Goal: Task Accomplishment & Management: Complete application form

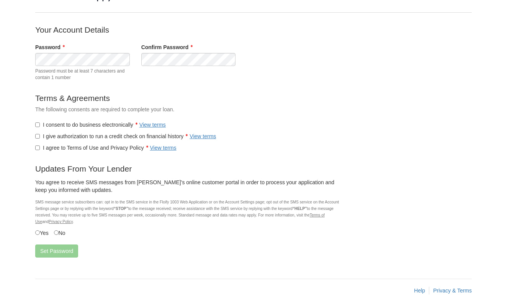
scroll to position [62, 0]
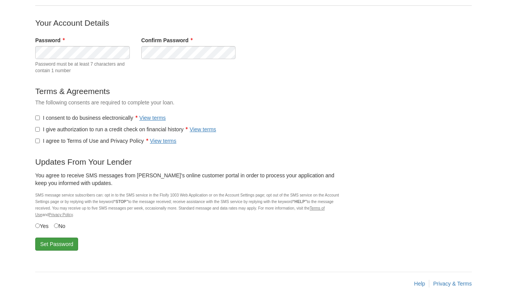
click at [48, 241] on button "Set Password" at bounding box center [56, 243] width 43 height 13
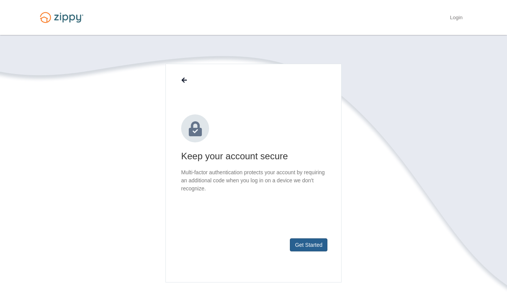
click at [304, 246] on button "Get Started" at bounding box center [309, 244] width 38 height 13
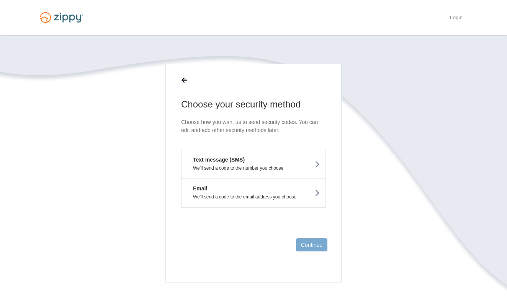
click at [290, 168] on p "We'll send a code to the number you choose" at bounding box center [253, 167] width 133 height 5
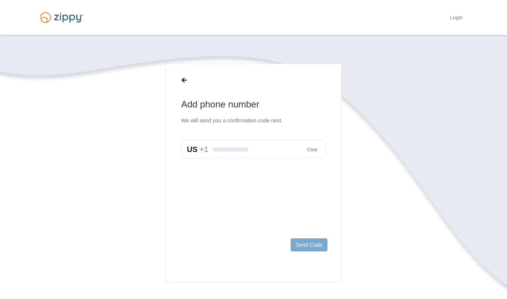
click at [261, 152] on input "text" at bounding box center [253, 149] width 145 height 18
type input "**********"
click at [315, 249] on button "Send Code" at bounding box center [309, 244] width 37 height 13
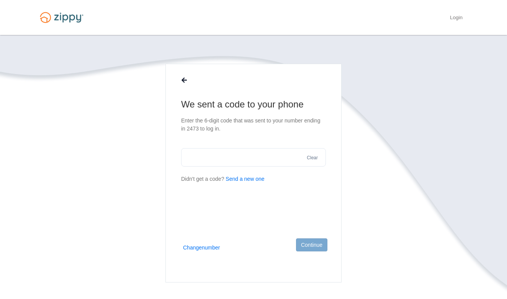
click at [240, 179] on button "Send a new one" at bounding box center [245, 179] width 39 height 8
click at [218, 247] on button "Change number" at bounding box center [201, 247] width 37 height 8
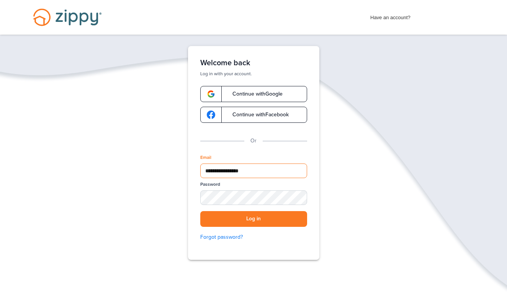
type input "**********"
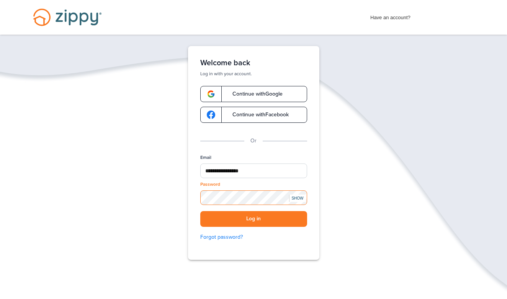
click at [254, 218] on button "Log in" at bounding box center [253, 219] width 107 height 16
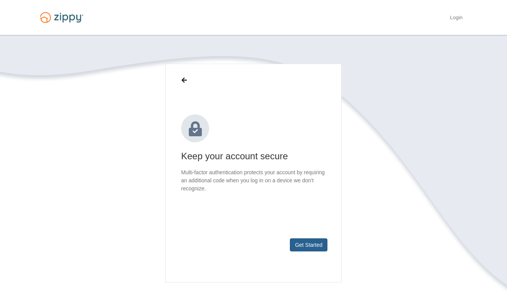
click at [303, 240] on button "Get Started" at bounding box center [309, 244] width 38 height 13
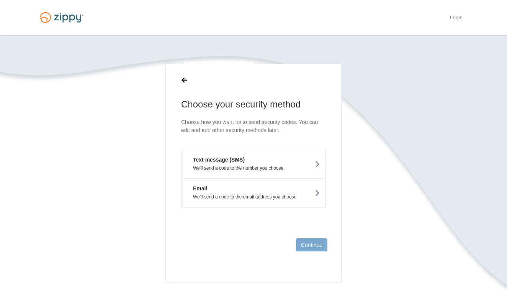
click at [267, 169] on p "We'll send a code to the number you choose" at bounding box center [253, 167] width 133 height 5
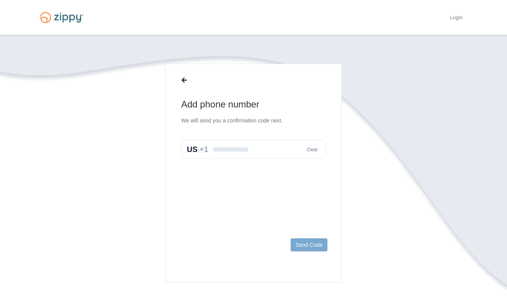
click at [253, 150] on input "text" at bounding box center [253, 149] width 145 height 18
type input "**********"
click at [306, 246] on button "Send Code" at bounding box center [309, 244] width 37 height 13
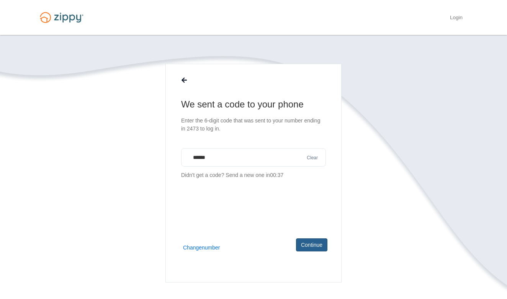
type input "******"
click at [307, 244] on button "Continue" at bounding box center [311, 244] width 31 height 13
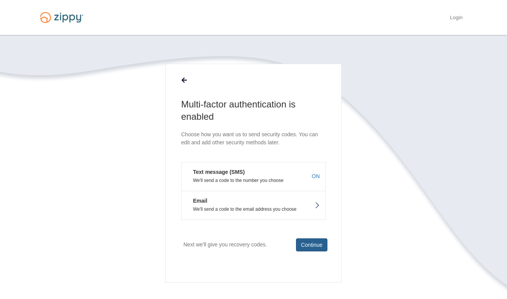
click at [310, 244] on button "Continue" at bounding box center [311, 244] width 31 height 13
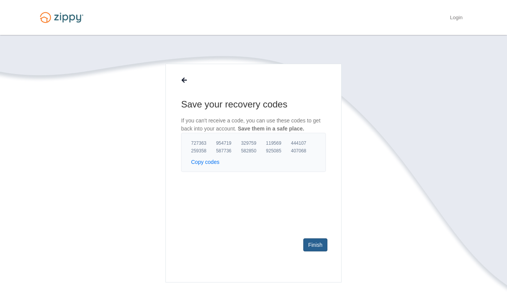
click at [314, 245] on link "Finish" at bounding box center [316, 244] width 24 height 13
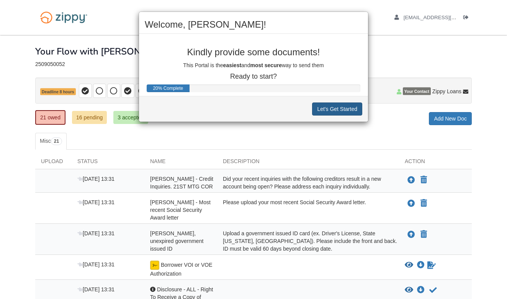
click at [324, 111] on button "Let's Get Started" at bounding box center [337, 108] width 50 height 13
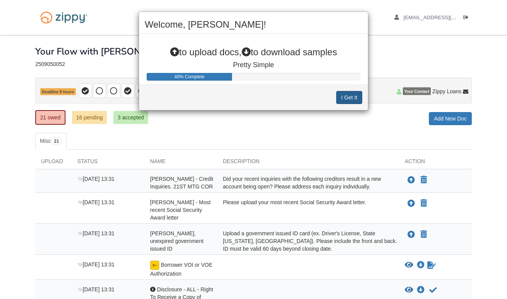
click at [343, 98] on button "I Get It" at bounding box center [349, 97] width 26 height 13
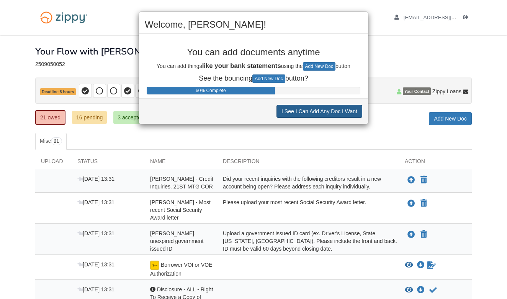
click at [341, 112] on button "I See I Can Add Any Doc I Want" at bounding box center [320, 111] width 86 height 13
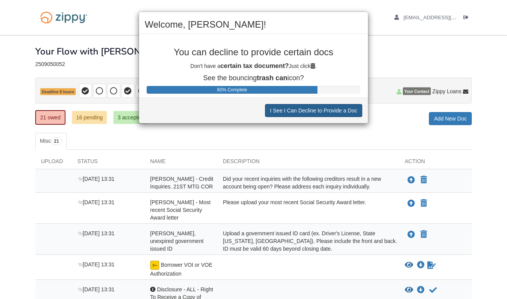
click at [341, 112] on button "I See I Can Decline to Provide a Doc" at bounding box center [313, 110] width 97 height 13
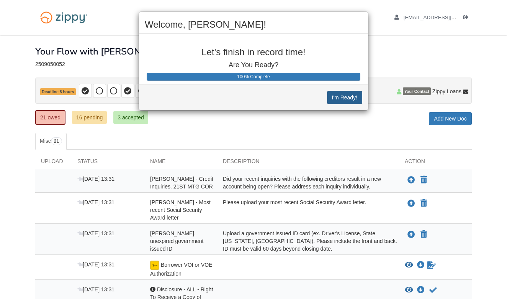
click at [342, 95] on button "I'm Ready!" at bounding box center [344, 97] width 35 height 13
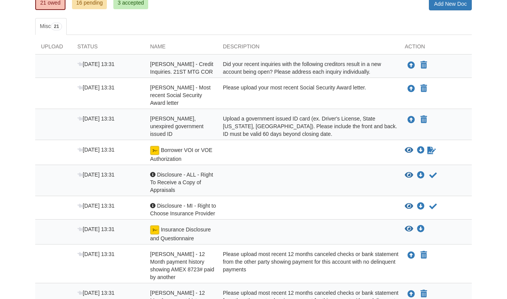
scroll to position [117, 0]
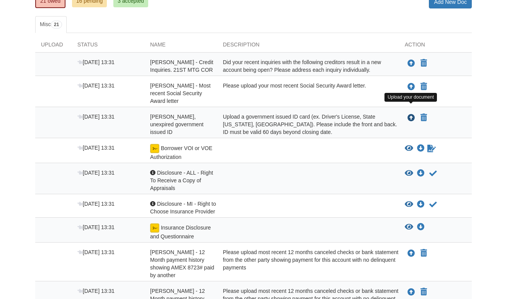
click at [412, 114] on icon "Upload Angela Hart - Valid, unexpired government issued ID" at bounding box center [412, 118] width 8 height 8
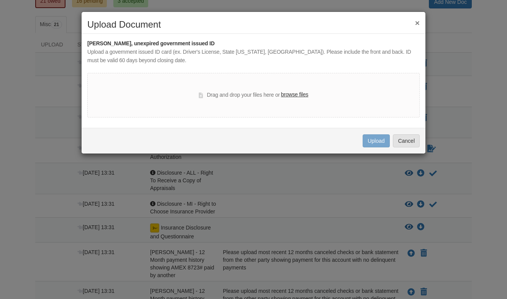
click at [303, 92] on label "browse files" at bounding box center [294, 94] width 27 height 8
click at [0, 0] on input "browse files" at bounding box center [0, 0] width 0 height 0
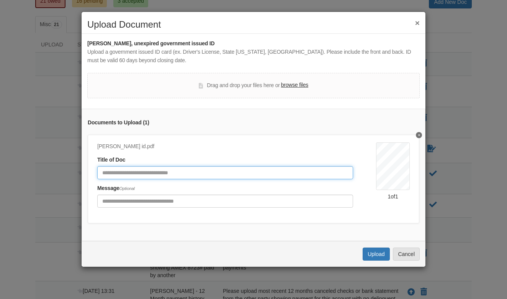
click at [233, 172] on input "Document Title" at bounding box center [225, 172] width 256 height 13
type input "**********"
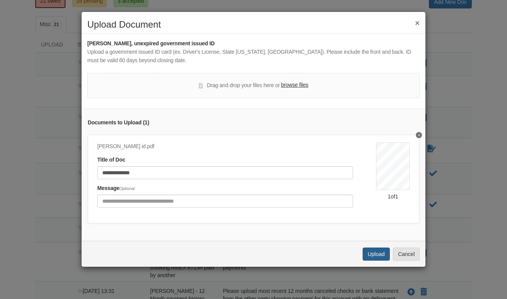
click at [373, 250] on button "Upload" at bounding box center [376, 253] width 27 height 13
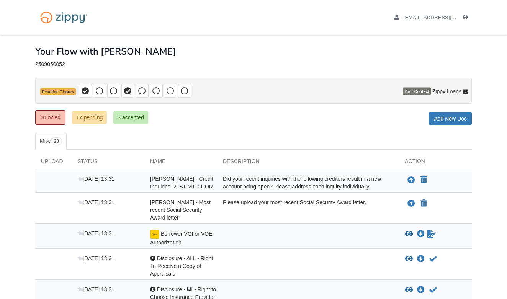
scroll to position [117, 0]
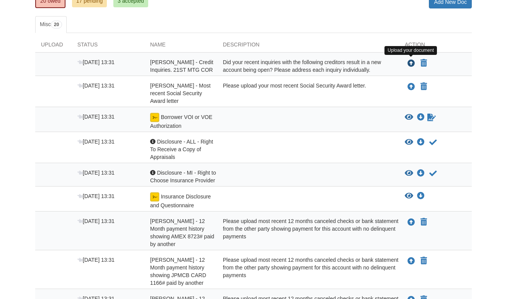
click at [412, 62] on icon "Upload Angela Hart - Credit Inquiries. 21ST MTG COR" at bounding box center [412, 64] width 8 height 8
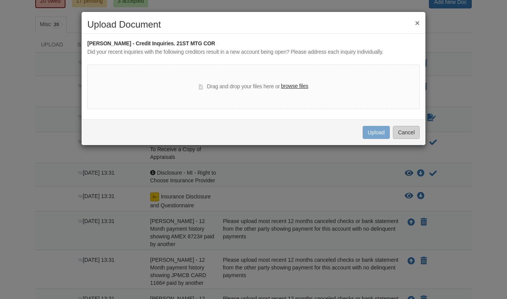
click at [400, 129] on button "Cancel" at bounding box center [406, 132] width 27 height 13
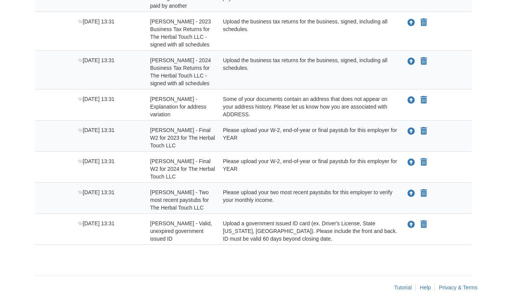
scroll to position [586, 0]
click at [412, 221] on icon "Upload Krystal Pittman - Valid, unexpired government issued ID" at bounding box center [412, 225] width 8 height 8
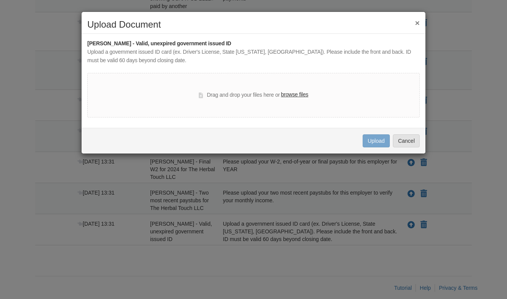
click at [293, 92] on label "browse files" at bounding box center [294, 94] width 27 height 8
click at [0, 0] on input "browse files" at bounding box center [0, 0] width 0 height 0
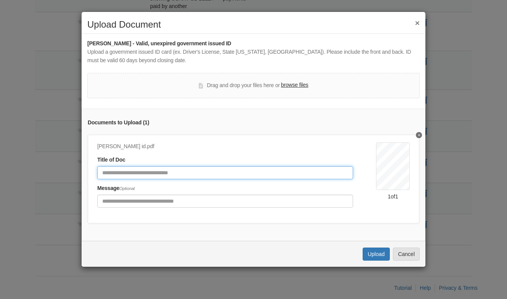
click at [300, 172] on input "Document Title" at bounding box center [225, 172] width 256 height 13
type input "**********"
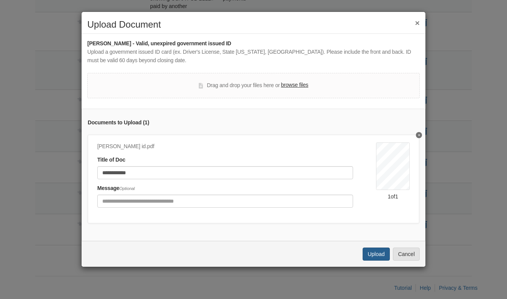
click at [370, 249] on button "Upload" at bounding box center [376, 253] width 27 height 13
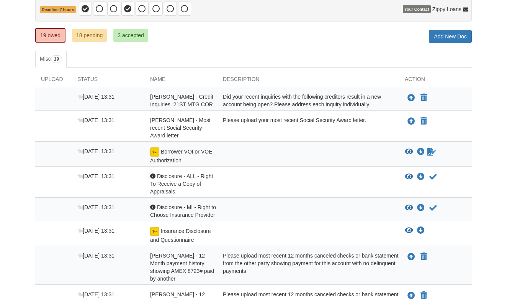
scroll to position [80, 0]
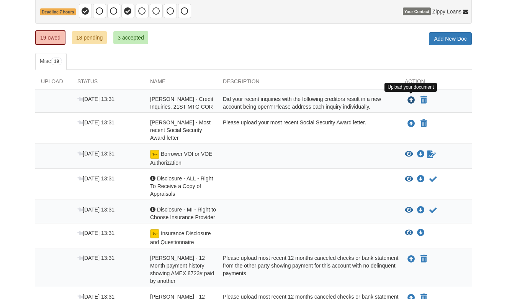
click at [411, 99] on icon "Upload Angela Hart - Credit Inquiries. 21ST MTG COR" at bounding box center [412, 101] width 8 height 8
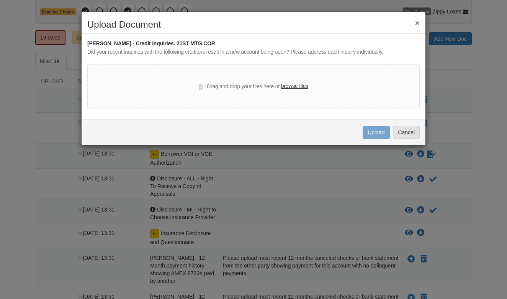
click at [300, 85] on label "browse files" at bounding box center [294, 86] width 27 height 8
click at [0, 0] on input "browse files" at bounding box center [0, 0] width 0 height 0
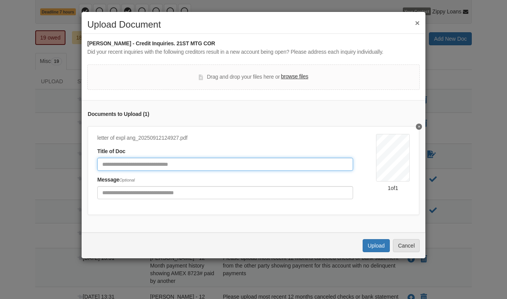
click at [302, 164] on input "Document Title" at bounding box center [225, 164] width 256 height 13
type input "**********"
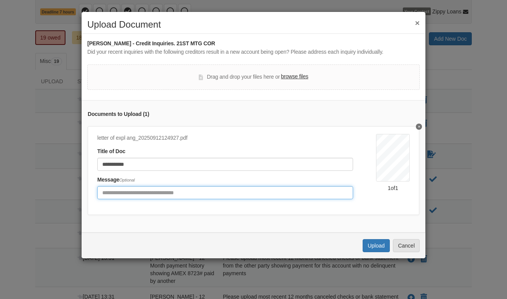
click at [280, 190] on input "Include any comments on this document" at bounding box center [225, 192] width 256 height 13
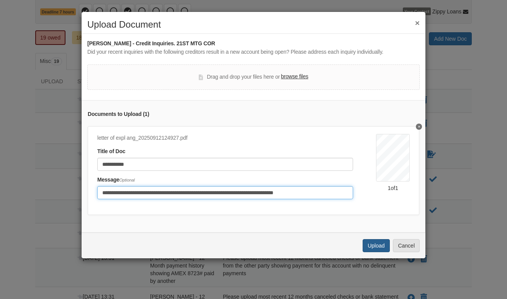
type input "**********"
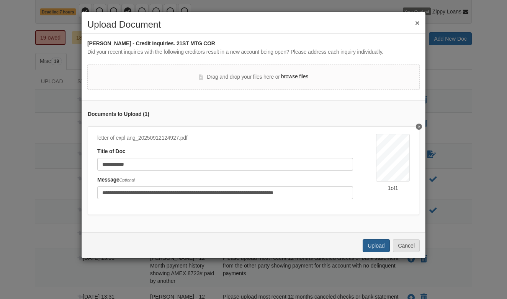
click at [380, 242] on button "Upload" at bounding box center [376, 245] width 27 height 13
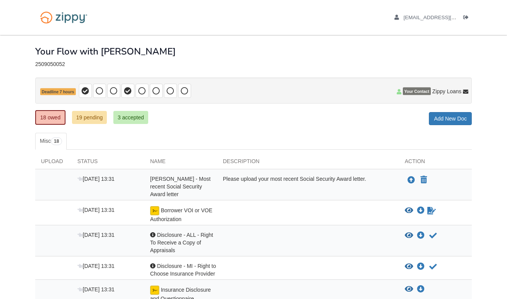
scroll to position [80, 0]
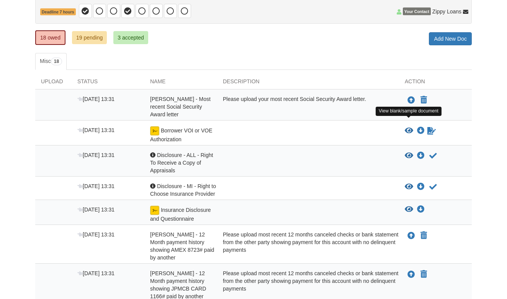
click at [410, 127] on icon "View Borrower VOI or VOE Authorization" at bounding box center [409, 131] width 8 height 8
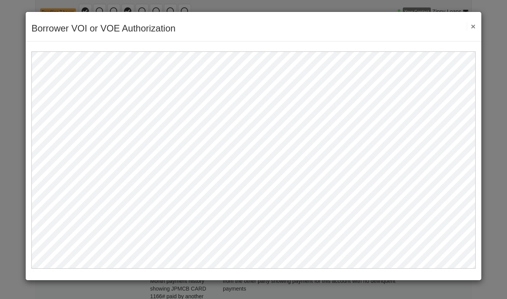
scroll to position [0, 0]
click at [475, 26] on button "×" at bounding box center [471, 26] width 9 height 8
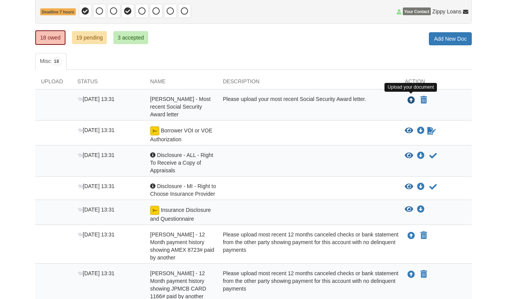
click at [413, 100] on icon "Upload Angela Hart - Most recent Social Security Award letter" at bounding box center [412, 101] width 8 height 8
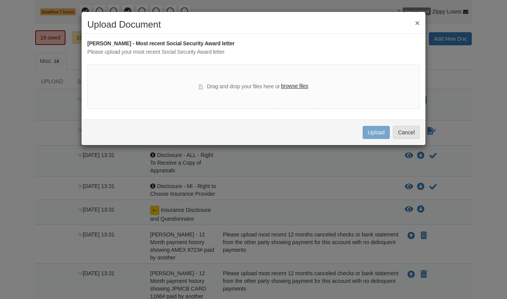
click at [291, 86] on label "browse files" at bounding box center [294, 86] width 27 height 8
click at [0, 0] on input "browse files" at bounding box center [0, 0] width 0 height 0
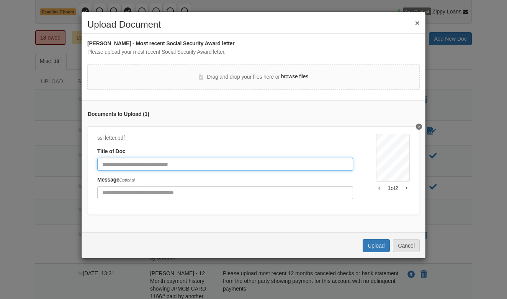
click at [321, 164] on input "Document Title" at bounding box center [225, 164] width 256 height 13
type input "**********"
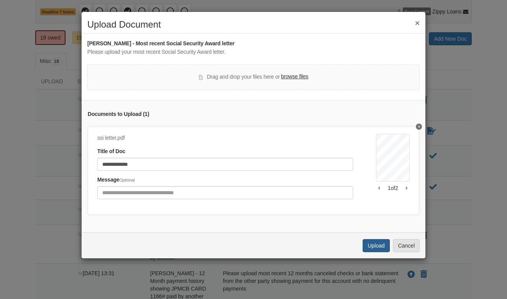
click at [374, 239] on button "Upload" at bounding box center [376, 245] width 27 height 13
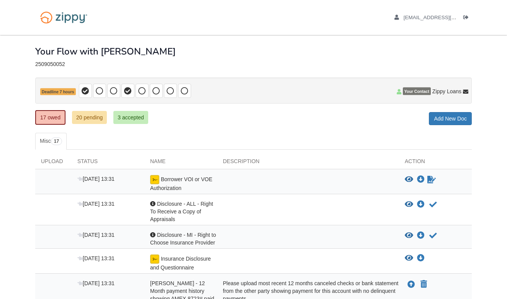
scroll to position [80, 0]
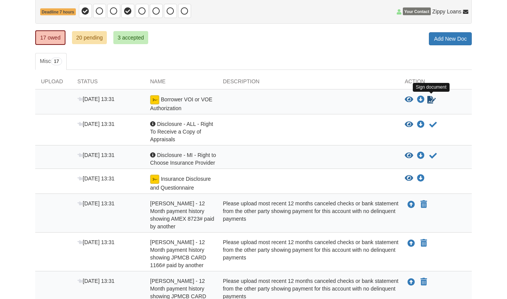
click at [433, 99] on icon "Sign Form" at bounding box center [432, 100] width 8 height 8
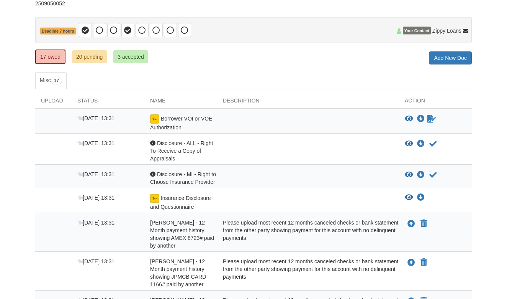
scroll to position [57, 0]
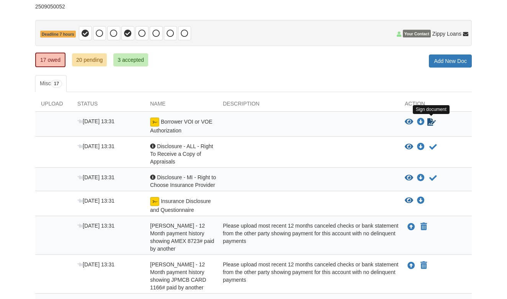
click at [431, 123] on icon "Sign Form" at bounding box center [432, 122] width 8 height 8
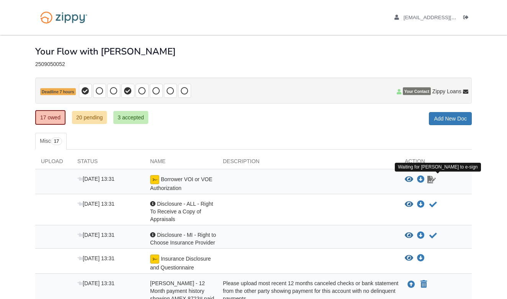
click at [431, 177] on icon "Waiting for your co-borrower to e-sign" at bounding box center [432, 180] width 8 height 8
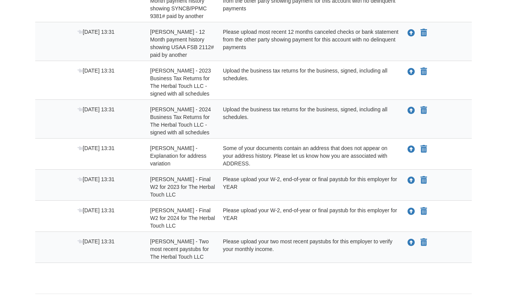
scroll to position [434, 0]
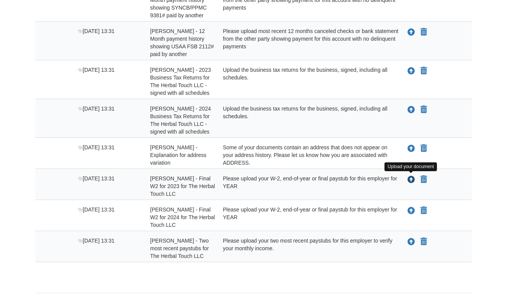
click at [411, 179] on icon "Upload Krystal Pittman - Final W2 for 2023 for The Herbal Touch LLC" at bounding box center [412, 180] width 8 height 8
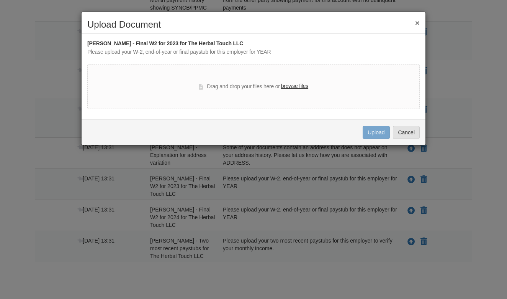
click at [305, 87] on label "browse files" at bounding box center [294, 86] width 27 height 8
click at [0, 0] on input "browse files" at bounding box center [0, 0] width 0 height 0
click at [296, 87] on label "browse files" at bounding box center [294, 86] width 27 height 8
click at [0, 0] on input "browse files" at bounding box center [0, 0] width 0 height 0
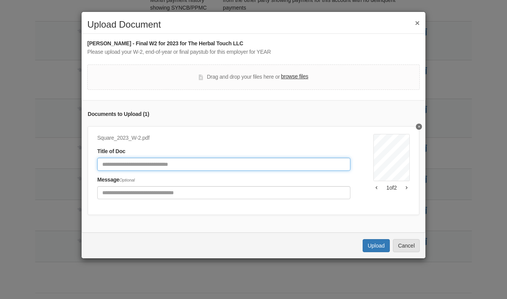
click at [264, 159] on input "Document Title" at bounding box center [223, 164] width 253 height 13
type input "**********"
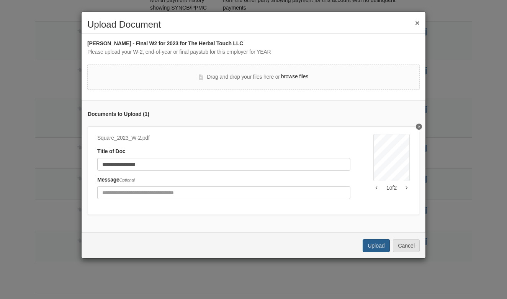
click at [378, 243] on button "Upload" at bounding box center [376, 245] width 27 height 13
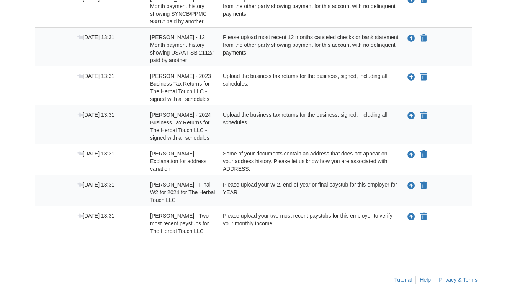
scroll to position [428, 0]
click at [412, 188] on icon "Upload Krystal Pittman - Final W2 for 2024 for The Herbal Touch LLC" at bounding box center [412, 186] width 8 height 8
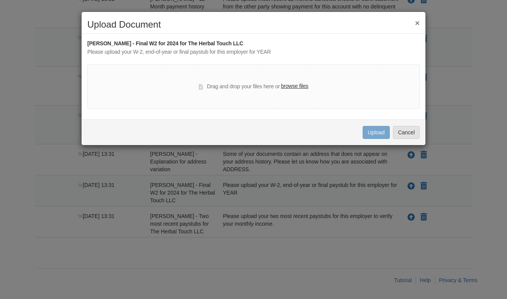
click at [297, 84] on label "browse files" at bounding box center [294, 86] width 27 height 8
click at [0, 0] on input "browse files" at bounding box center [0, 0] width 0 height 0
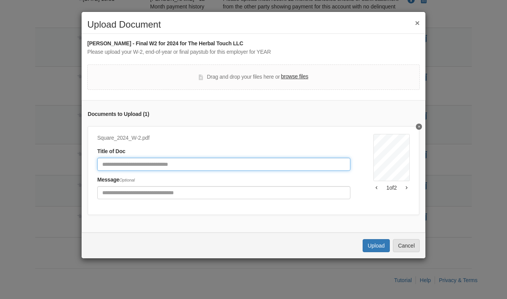
click at [262, 162] on input "Document Title" at bounding box center [223, 164] width 253 height 13
type input "**********"
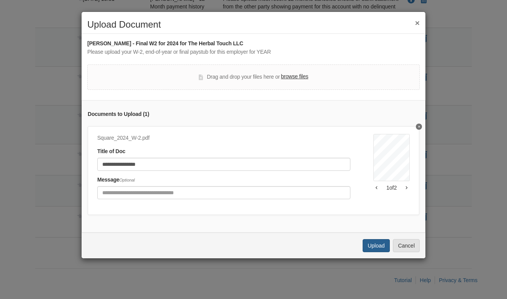
click at [378, 243] on button "Upload" at bounding box center [376, 245] width 27 height 13
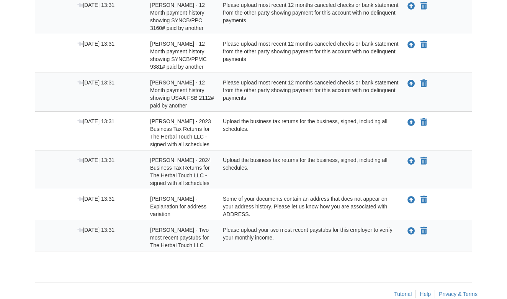
scroll to position [384, 0]
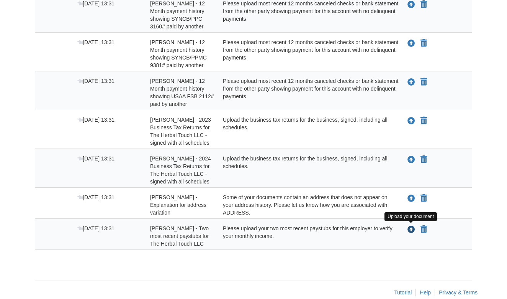
click at [410, 230] on icon "Upload Krystal Pittman - Two most recent paystubs for The Herbal Touch LLC" at bounding box center [412, 230] width 8 height 8
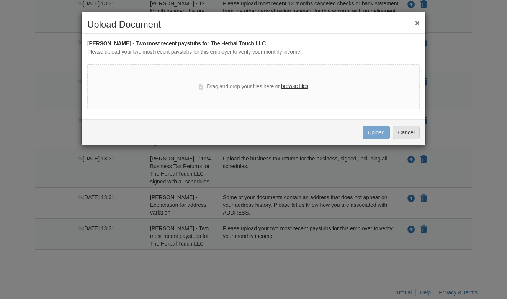
click at [299, 87] on label "browse files" at bounding box center [294, 86] width 27 height 8
click at [0, 0] on input "browse files" at bounding box center [0, 0] width 0 height 0
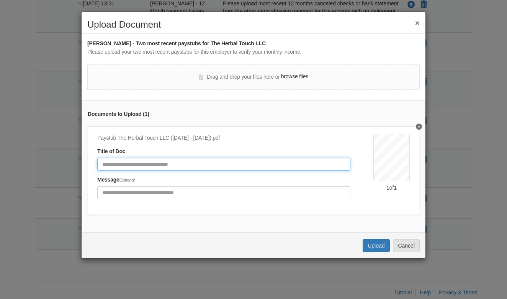
click at [216, 162] on input "Document Title" at bounding box center [223, 164] width 253 height 13
type input "**********"
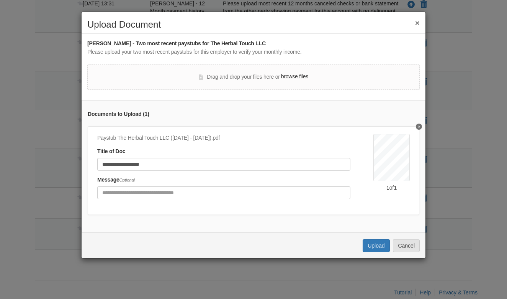
click at [299, 77] on label "browse files" at bounding box center [294, 76] width 27 height 8
click at [0, 0] on input "browse files" at bounding box center [0, 0] width 0 height 0
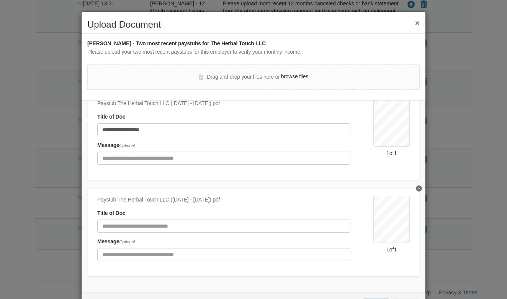
scroll to position [34, 0]
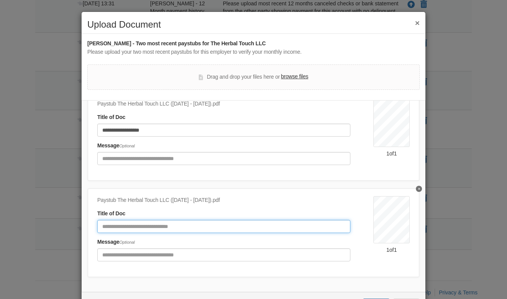
click at [200, 226] on input "Document Title" at bounding box center [223, 226] width 253 height 13
type input "*"
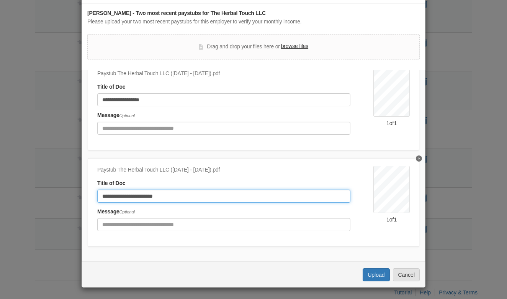
scroll to position [30, 0]
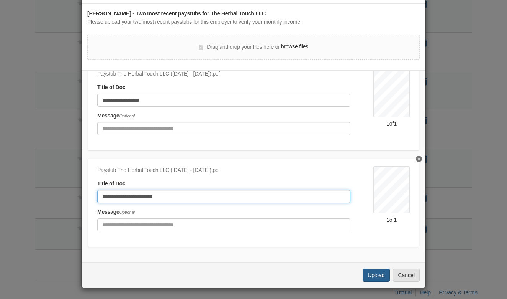
type input "**********"
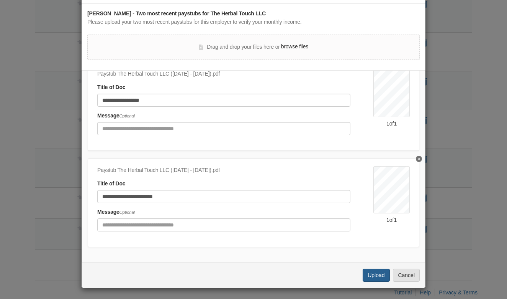
click at [384, 276] on button "Upload" at bounding box center [376, 274] width 27 height 13
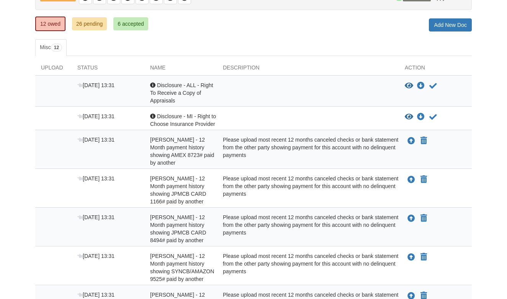
scroll to position [91, 0]
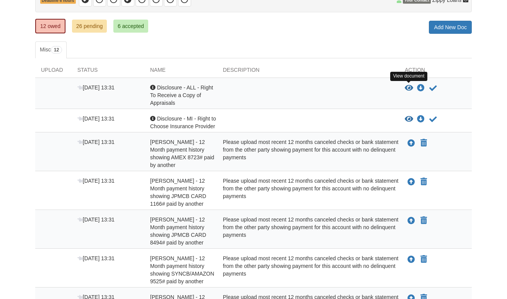
click at [410, 87] on icon "View Disclosure - ALL - Right To Receive a Copy of Appraisals" at bounding box center [409, 88] width 8 height 8
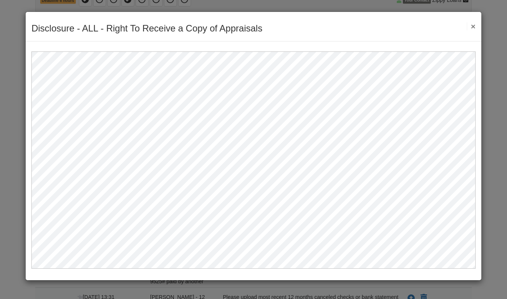
scroll to position [0, 0]
click at [474, 26] on button "×" at bounding box center [471, 26] width 9 height 8
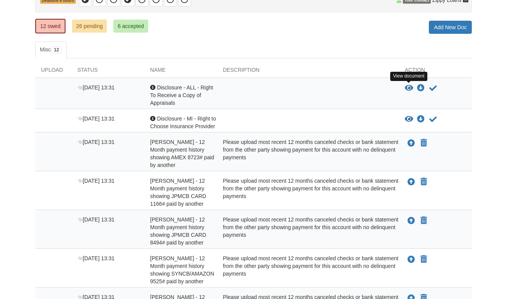
click at [409, 89] on icon "View Disclosure - ALL - Right To Receive a Copy of Appraisals" at bounding box center [409, 88] width 8 height 8
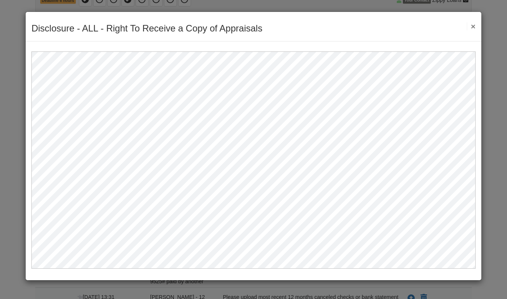
click at [473, 27] on button "×" at bounding box center [471, 26] width 9 height 8
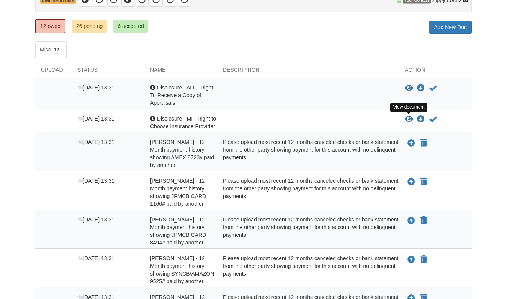
click at [411, 120] on icon "View Disclosure - MI - Right to Choose Insurance Provider" at bounding box center [409, 119] width 8 height 8
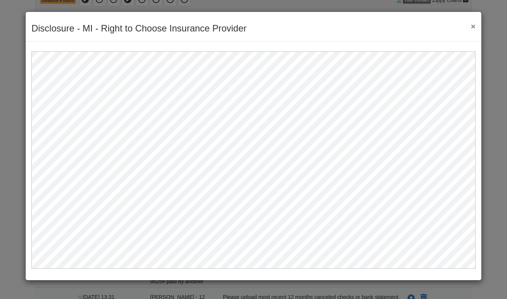
click at [475, 28] on button "×" at bounding box center [471, 26] width 9 height 8
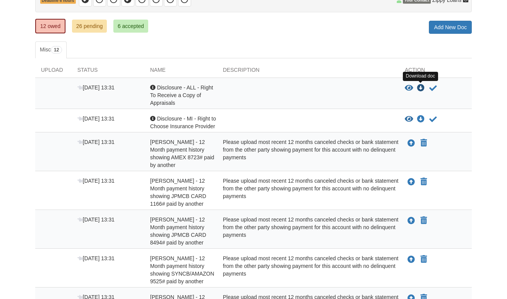
click at [422, 87] on icon "Download Disclosure - ALL - Right To Receive a Copy of Appraisals" at bounding box center [421, 88] width 8 height 8
click at [421, 120] on icon "Download Disclosure - MI - Right to Choose Insurance Provider" at bounding box center [421, 119] width 8 height 8
click at [433, 86] on icon "Acknowledge receipt of document" at bounding box center [434, 88] width 8 height 8
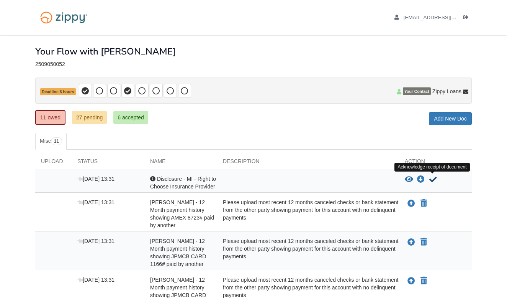
click at [432, 179] on icon "Acknowledge receipt of document" at bounding box center [434, 180] width 8 height 8
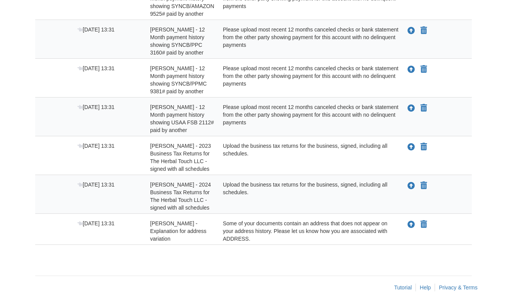
scroll to position [304, 0]
click at [412, 146] on icon "Upload Krystal Pittman - 2023 Business Tax Returns for The Herbal Touch LLC - s…" at bounding box center [412, 147] width 8 height 8
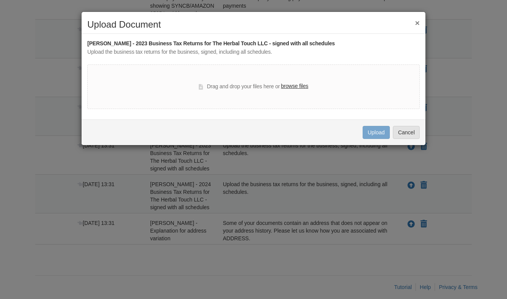
click at [303, 87] on label "browse files" at bounding box center [294, 86] width 27 height 8
click at [0, 0] on input "browse files" at bounding box center [0, 0] width 0 height 0
click at [403, 132] on button "Cancel" at bounding box center [406, 132] width 27 height 13
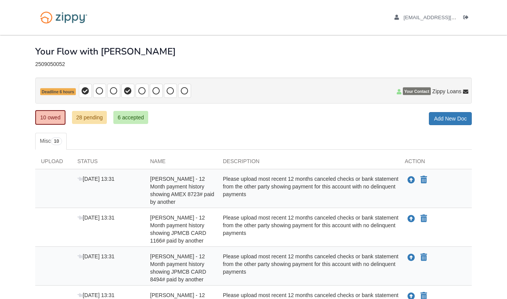
scroll to position [0, 0]
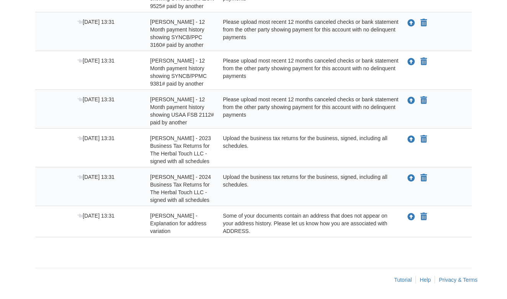
scroll to position [311, 0]
click at [410, 138] on icon "Upload Krystal Pittman - 2023 Business Tax Returns for The Herbal Touch LLC - s…" at bounding box center [412, 140] width 8 height 8
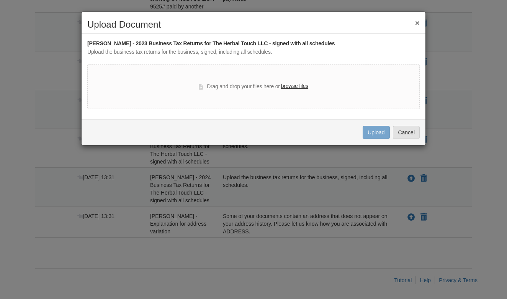
click at [301, 87] on label "browse files" at bounding box center [294, 86] width 27 height 8
click at [0, 0] on input "browse files" at bounding box center [0, 0] width 0 height 0
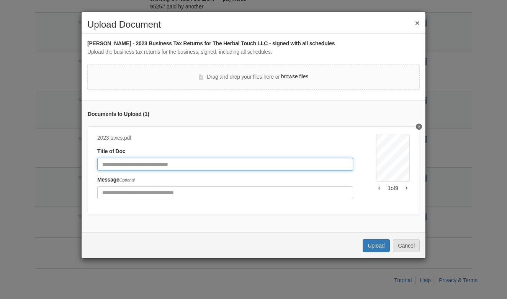
click at [318, 164] on input "Document Title" at bounding box center [225, 164] width 256 height 13
type input "**********"
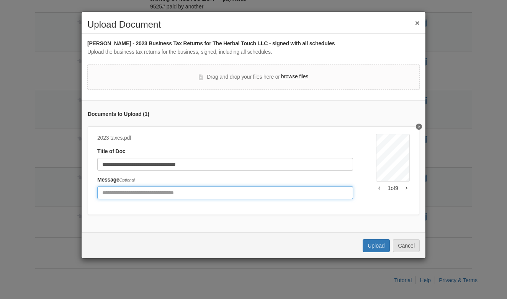
click at [272, 189] on input "Include any comments on this document" at bounding box center [225, 192] width 256 height 13
type input "**********"
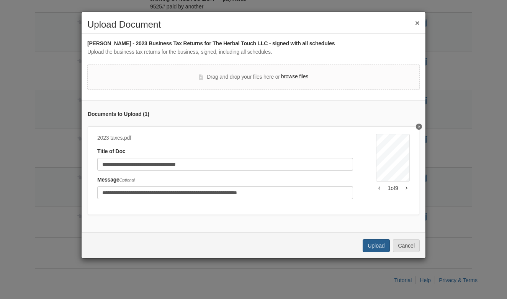
click at [379, 244] on button "Upload" at bounding box center [376, 245] width 27 height 13
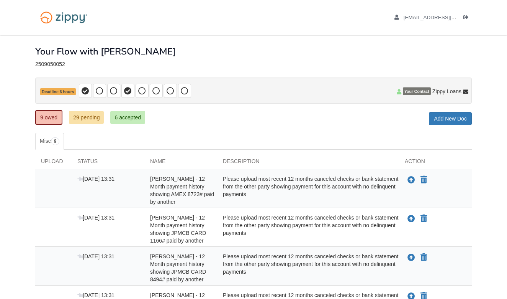
scroll to position [272, 0]
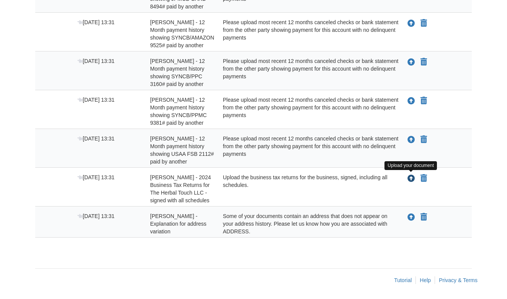
click at [411, 178] on icon "Upload Krystal Pittman - 2024 Business Tax Returns for The Herbal Touch LLC - s…" at bounding box center [412, 179] width 8 height 8
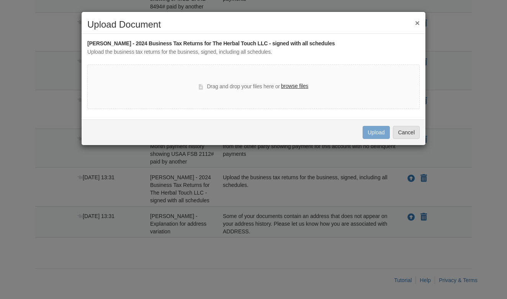
click at [305, 86] on label "browse files" at bounding box center [294, 86] width 27 height 8
click at [0, 0] on input "browse files" at bounding box center [0, 0] width 0 height 0
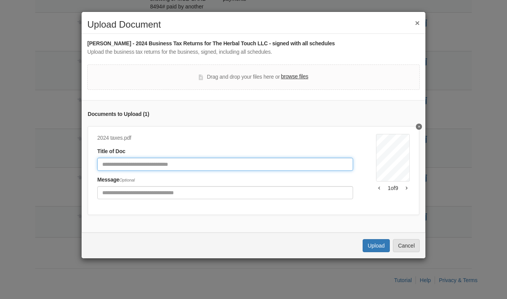
click at [256, 165] on input "Document Title" at bounding box center [225, 164] width 256 height 13
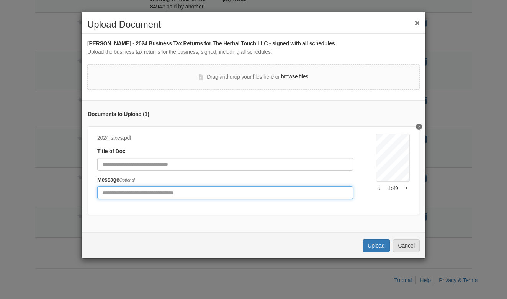
click at [239, 191] on input "Include any comments on this document" at bounding box center [225, 192] width 256 height 13
type input "**********"
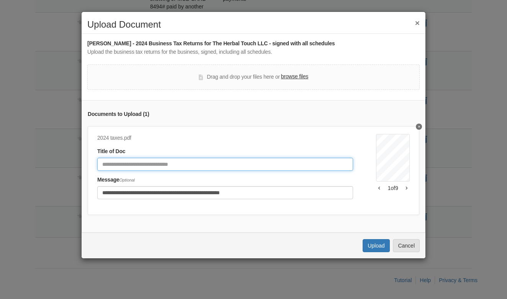
click at [195, 161] on input "Document Title" at bounding box center [225, 164] width 256 height 13
type input "**********"
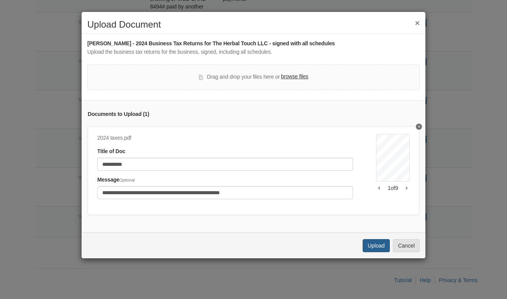
click at [380, 245] on button "Upload" at bounding box center [376, 245] width 27 height 13
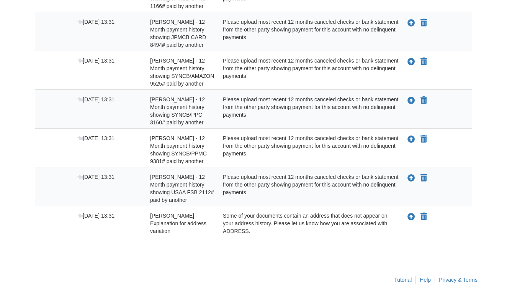
scroll to position [234, 0]
